Goal: Book appointment/travel/reservation

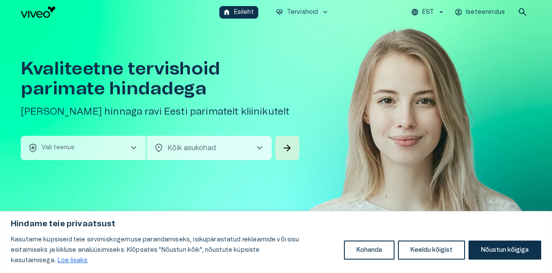
click at [80, 147] on button "health_and_safety Vali teenus chevron_right" at bounding box center [83, 148] width 125 height 24
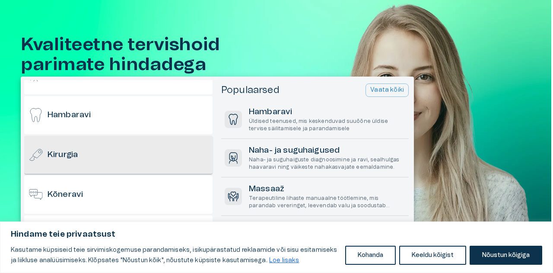
scroll to position [130, 0]
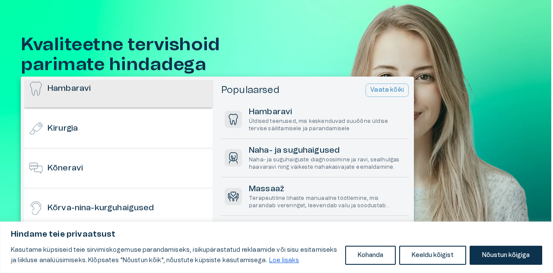
click at [103, 86] on div "Hambaravi" at bounding box center [118, 89] width 188 height 38
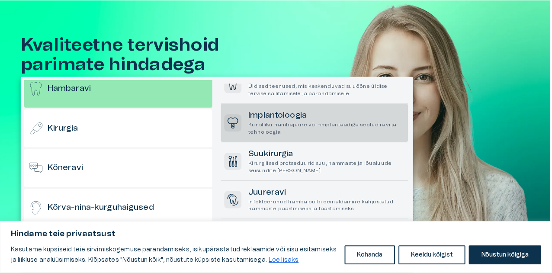
scroll to position [86, 0]
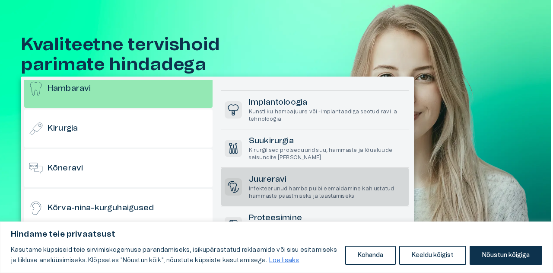
click at [332, 178] on h6 "Juureravi" at bounding box center [327, 180] width 157 height 12
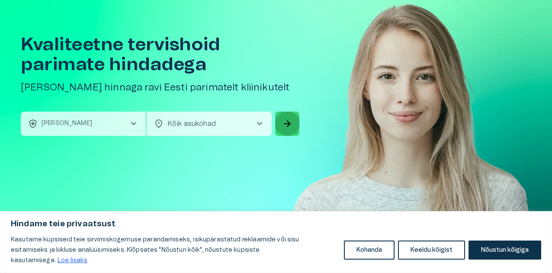
click at [285, 125] on span "arrow_forward" at bounding box center [287, 123] width 10 height 10
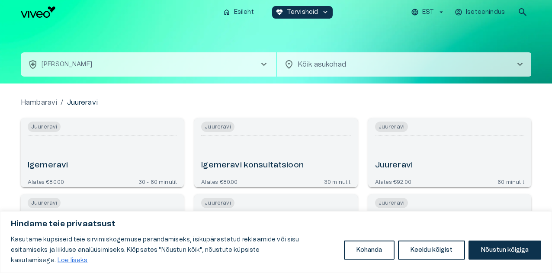
click at [325, 62] on body "Hindame teie privaatsust Kasutame küpsiseid teie sirvimiskogemuse parandamiseks…" at bounding box center [276, 136] width 552 height 273
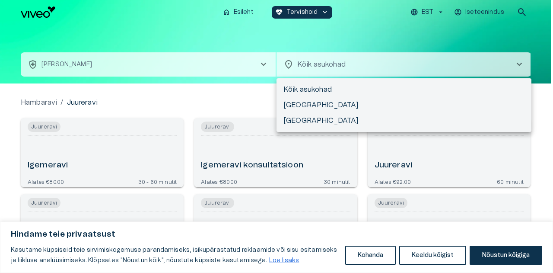
click at [302, 107] on li "[GEOGRAPHIC_DATA]" at bounding box center [404, 105] width 255 height 16
type input "**********"
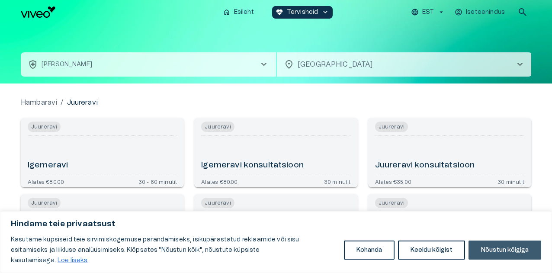
click at [503, 257] on button "Nõustun kõigiga" at bounding box center [504, 249] width 73 height 19
